Goal: Information Seeking & Learning: Find specific fact

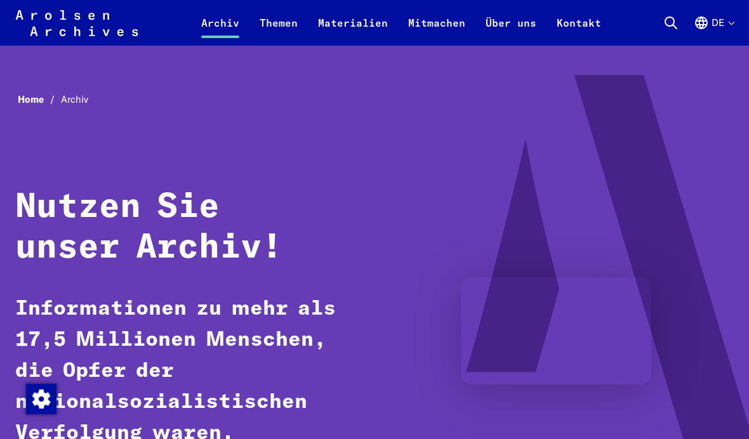
scroll to position [922, 0]
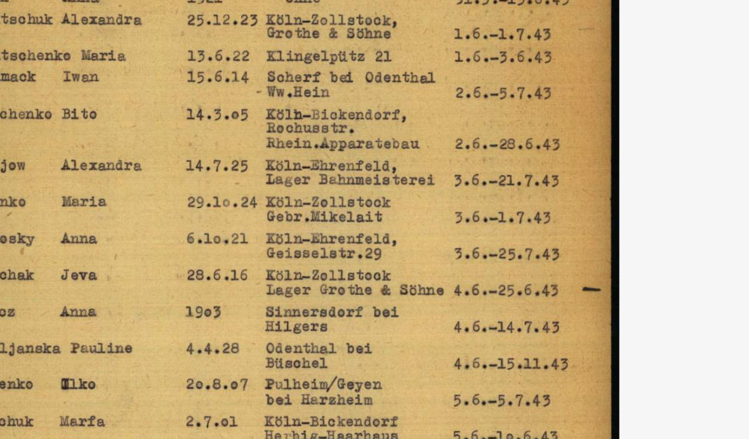
scroll to position [79, 0]
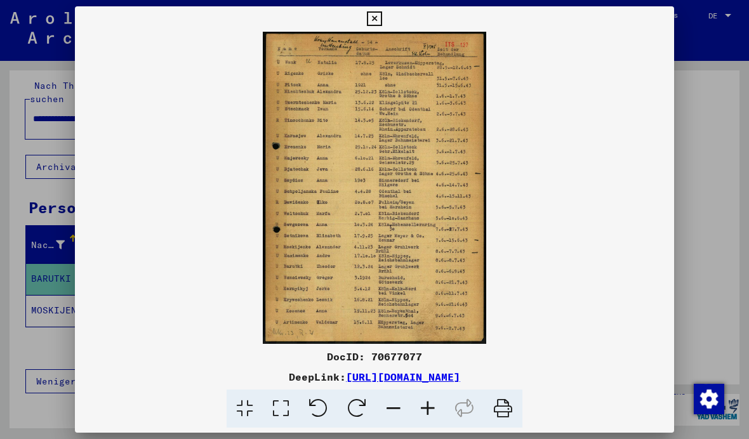
click at [430, 415] on icon at bounding box center [428, 409] width 34 height 39
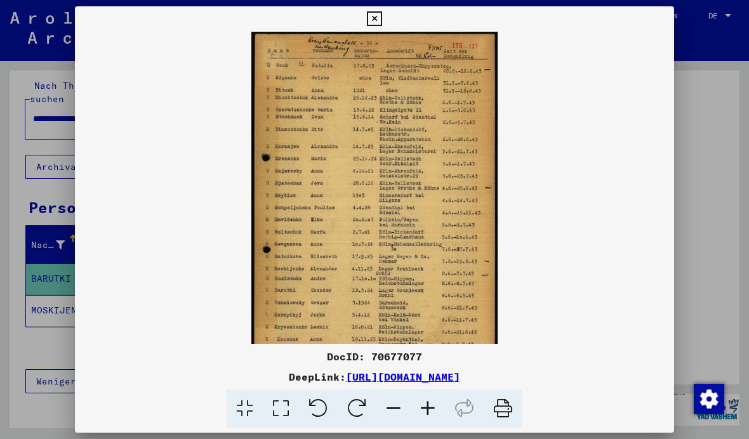
click at [425, 415] on icon at bounding box center [428, 409] width 34 height 39
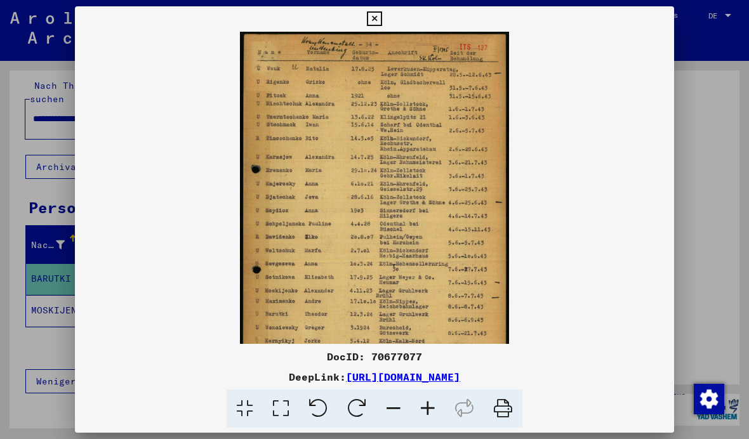
click at [426, 413] on icon at bounding box center [428, 409] width 34 height 39
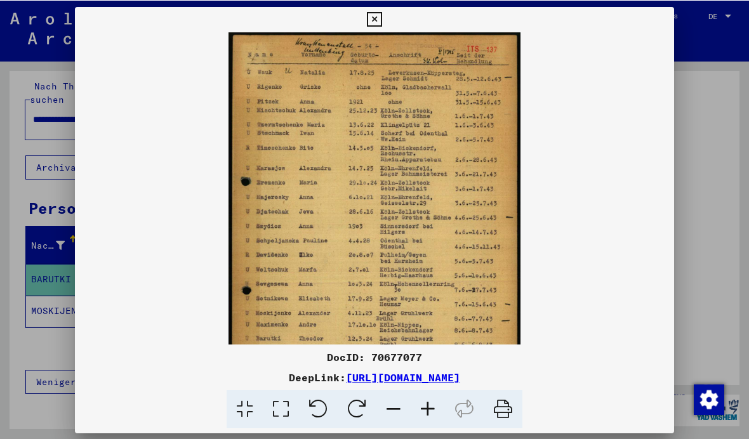
click at [389, 406] on icon at bounding box center [393, 409] width 34 height 39
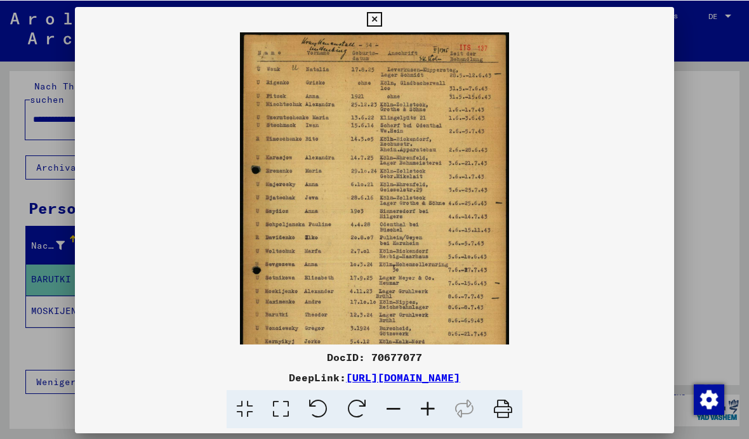
click at [391, 407] on icon at bounding box center [393, 409] width 34 height 39
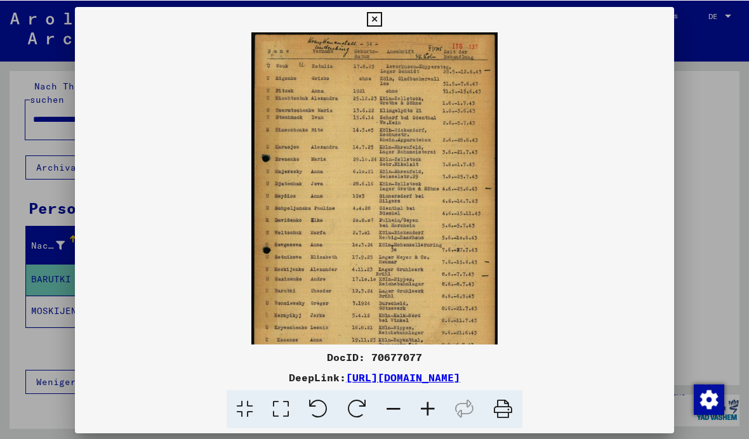
click at [396, 406] on icon at bounding box center [393, 409] width 34 height 39
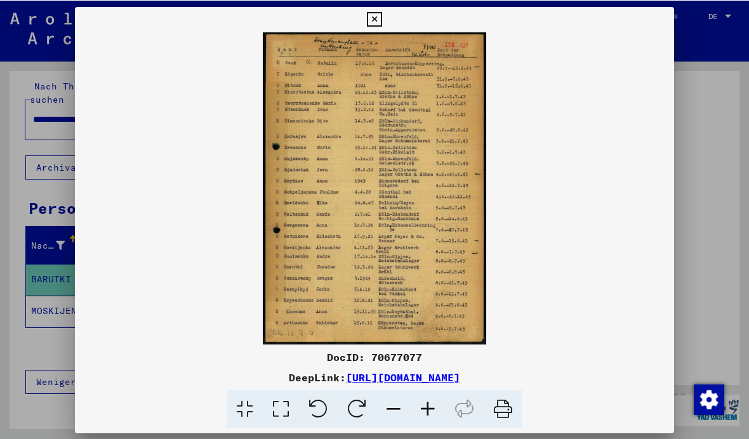
click at [397, 410] on icon at bounding box center [393, 409] width 34 height 39
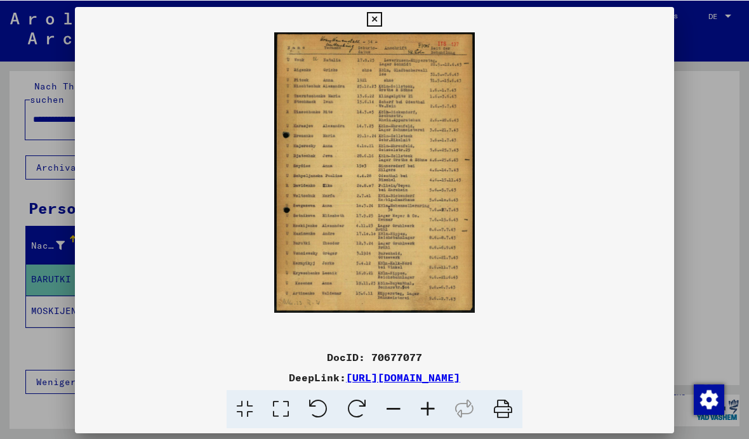
click at [427, 407] on icon at bounding box center [428, 409] width 34 height 39
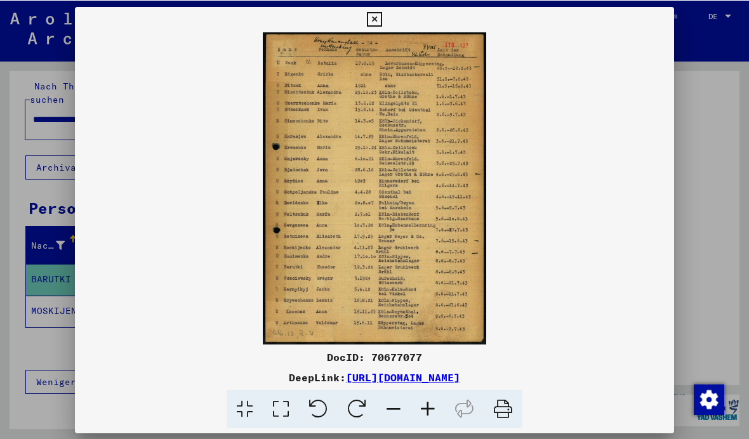
click at [427, 417] on icon at bounding box center [428, 409] width 34 height 39
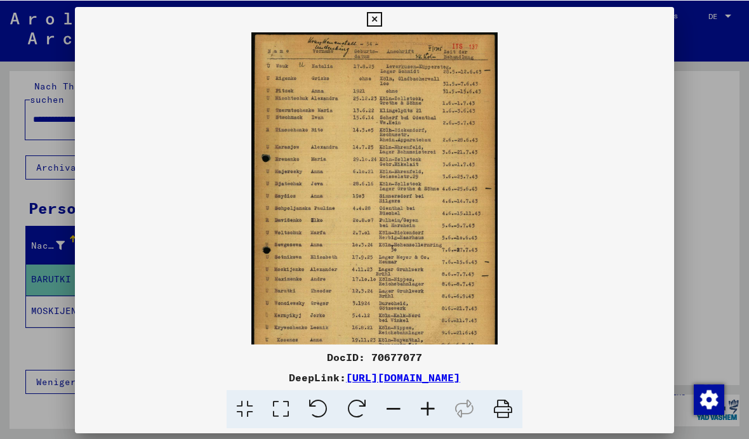
click at [392, 409] on icon at bounding box center [393, 409] width 34 height 39
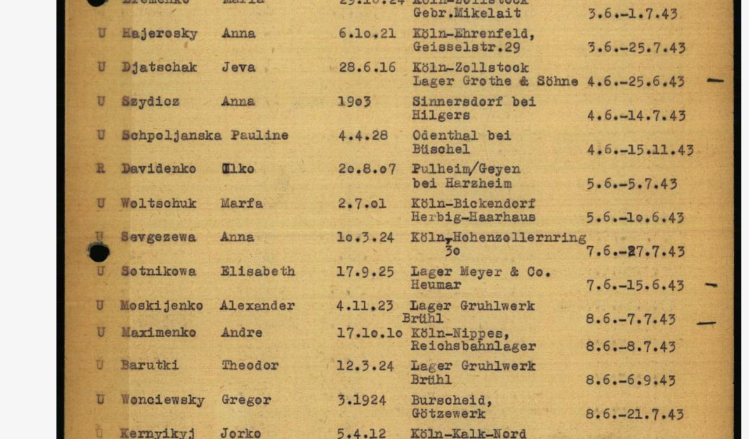
click at [263, 109] on img at bounding box center [374, 188] width 223 height 312
